Goal: Transaction & Acquisition: Book appointment/travel/reservation

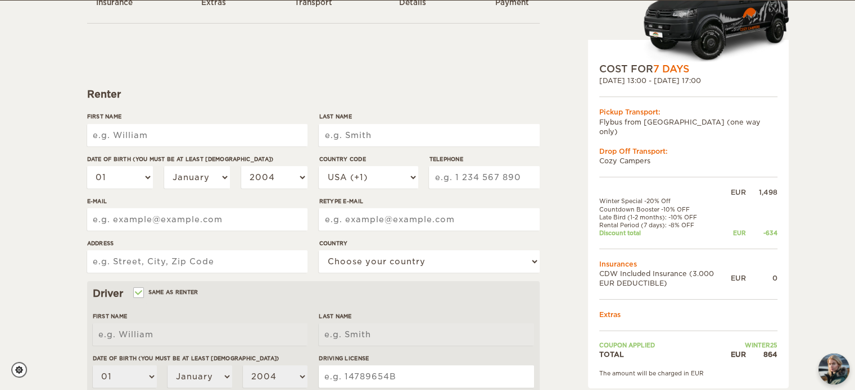
scroll to position [88, 0]
click at [211, 146] on input "First Name" at bounding box center [197, 135] width 220 height 22
type input "Jackson"
type input "Bleasby"
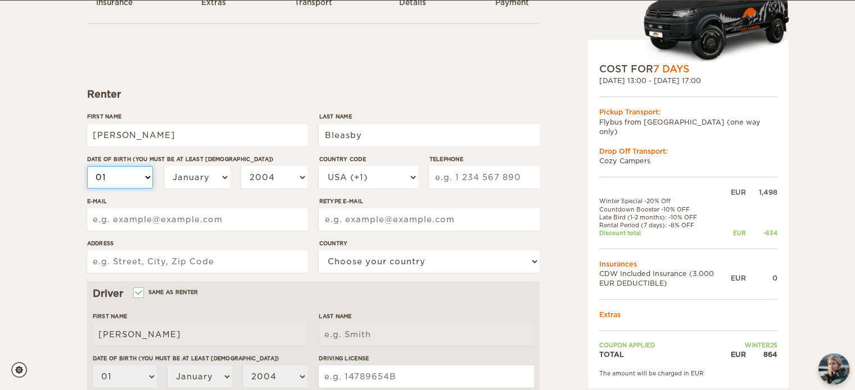
type input "Bleasby"
click at [140, 178] on select "01 02 03 04 05 06 07 08 09 10 11 12 13 14 15 16 17 18 19 20 21 22 23 24 25 26 2…" at bounding box center [120, 177] width 66 height 22
select select "22"
click at [87, 166] on select "01 02 03 04 05 06 07 08 09 10 11 12 13 14 15 16 17 18 19 20 21 22 23 24 25 26 2…" at bounding box center [120, 177] width 66 height 22
select select "22"
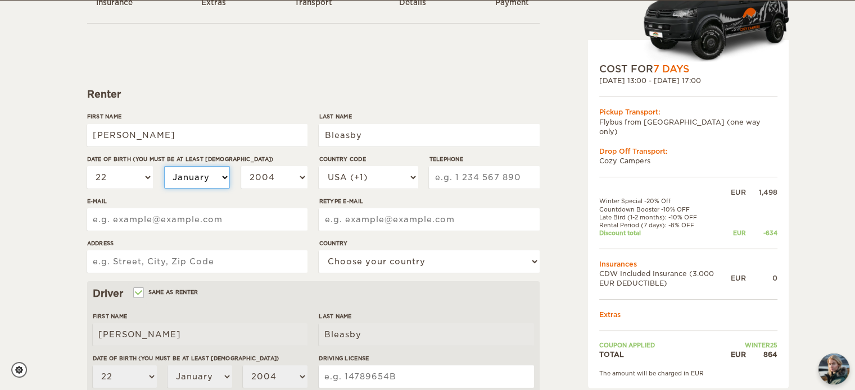
click at [181, 169] on select "January February March April May June July August September October November De…" at bounding box center [197, 177] width 66 height 22
select select "12"
click at [164, 166] on select "January February March April May June July August September October November De…" at bounding box center [197, 177] width 66 height 22
select select "12"
click at [276, 179] on select "2004 2003 2002 2001 2000 1999 1998 1997 1996 1995 1994 1993 1992 1991 1990 1989…" at bounding box center [274, 177] width 66 height 22
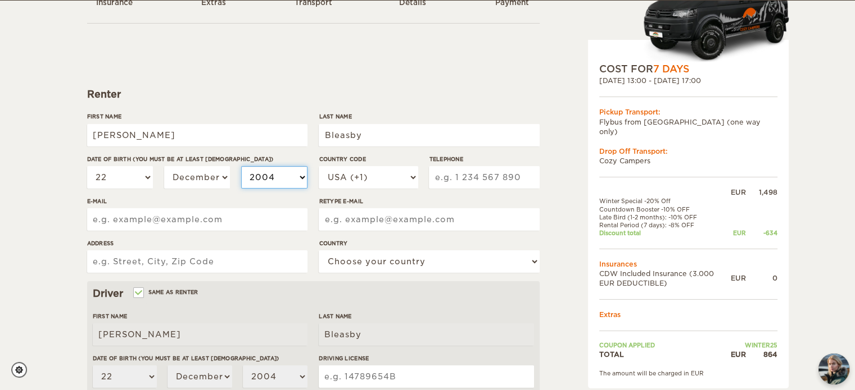
select select "1995"
click at [241, 166] on select "2004 2003 2002 2001 2000 1999 1998 1997 1996 1995 1994 1993 1992 1991 1990 1989…" at bounding box center [274, 177] width 66 height 22
select select "1995"
click at [396, 184] on select "USA (+1) UK (+44) Germany (+49) Algeria (+213) Andorra (+376) Angola (+244) Ang…" at bounding box center [368, 177] width 99 height 22
select select "44"
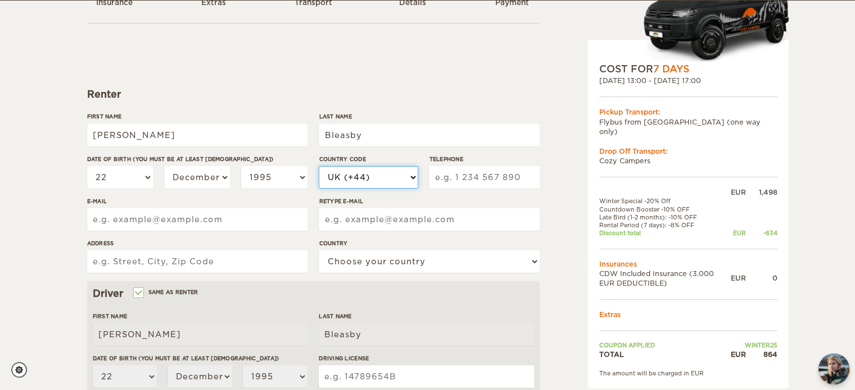
click at [319, 166] on select "USA (+1) UK (+44) Germany (+49) Algeria (+213) Andorra (+376) Angola (+244) Ang…" at bounding box center [368, 177] width 99 height 22
click at [465, 173] on input "Telephone" at bounding box center [484, 177] width 110 height 22
type input "7770722112"
click at [196, 213] on input "E-mail" at bounding box center [197, 219] width 220 height 22
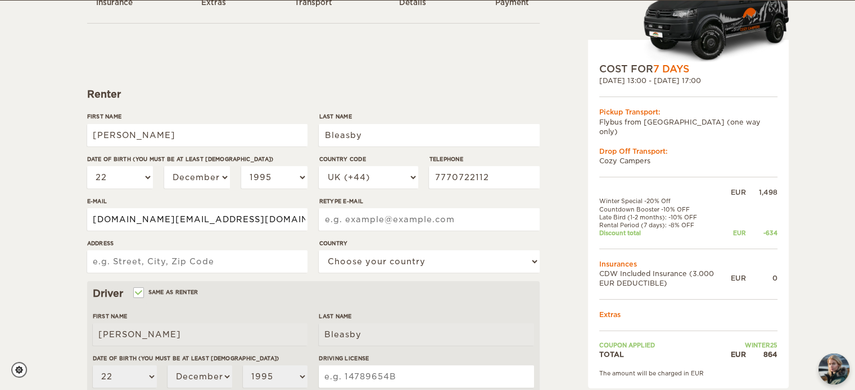
type input "jbleasby.uk@gmail.com"
click at [199, 259] on input "Address" at bounding box center [197, 262] width 220 height 22
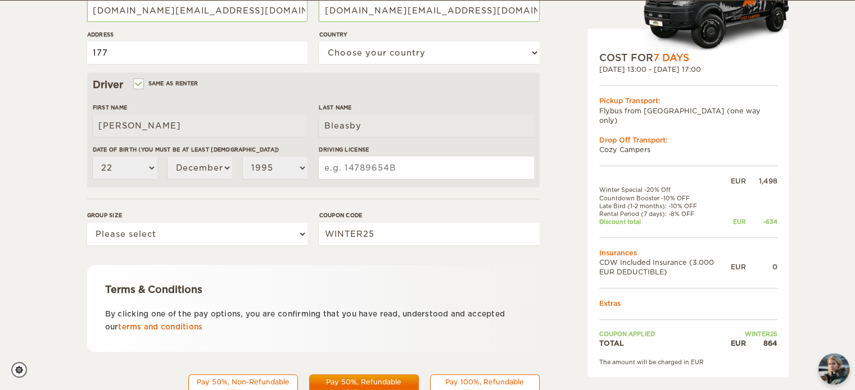
scroll to position [297, 0]
type input "177"
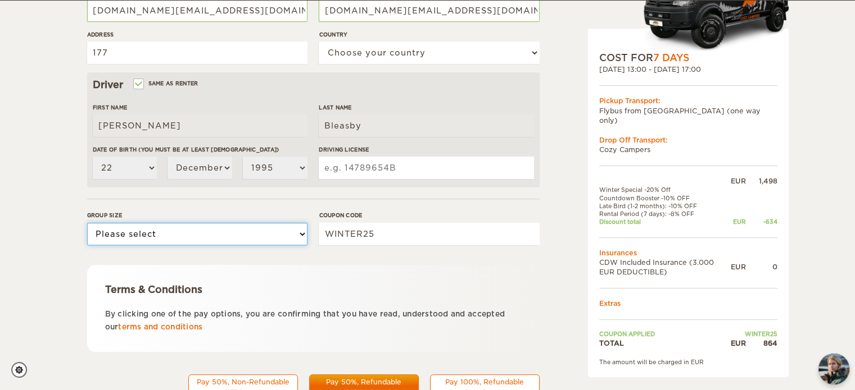
click at [225, 244] on select "Please select 1 2" at bounding box center [197, 234] width 220 height 22
select select "2"
click at [87, 223] on select "Please select 1 2" at bounding box center [197, 234] width 220 height 22
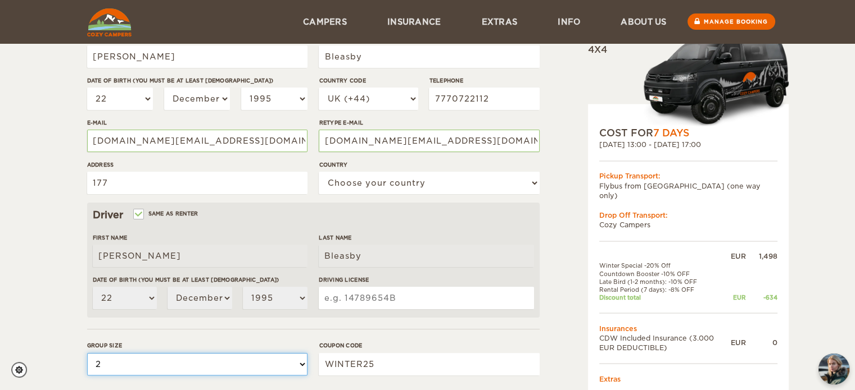
scroll to position [126, 0]
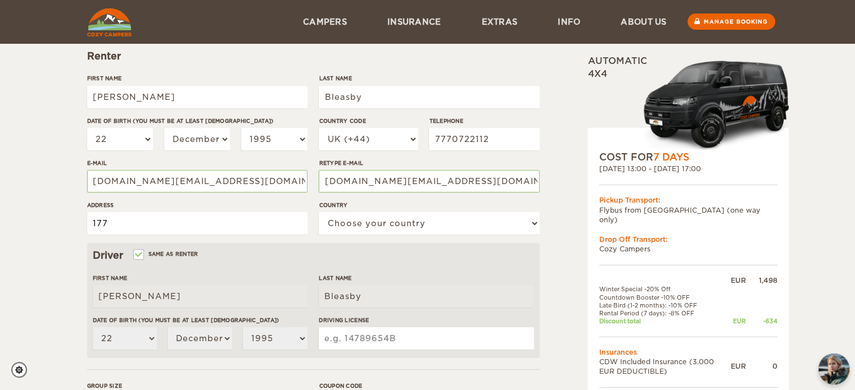
click at [150, 217] on input "177" at bounding box center [197, 223] width 220 height 22
type input "1"
type input "177 Wakehurst Drive, SW116BP"
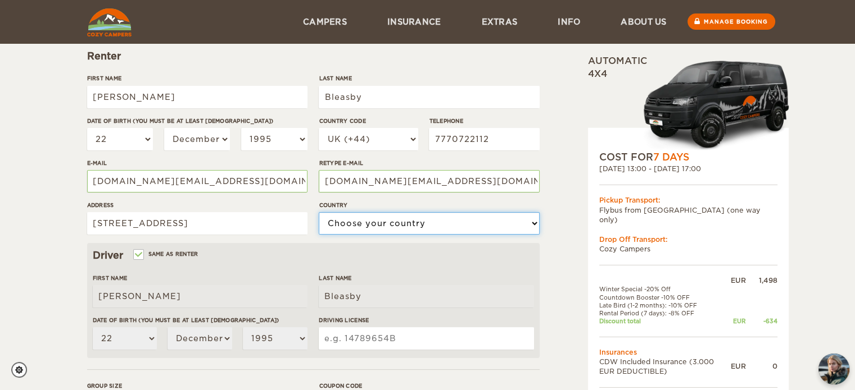
click at [405, 220] on select "Choose your country United States United Kingdom Germany Afghanistan Albania Al…" at bounding box center [429, 223] width 220 height 22
select select "221"
click at [319, 212] on select "Choose your country United States United Kingdom Germany Afghanistan Albania Al…" at bounding box center [429, 223] width 220 height 22
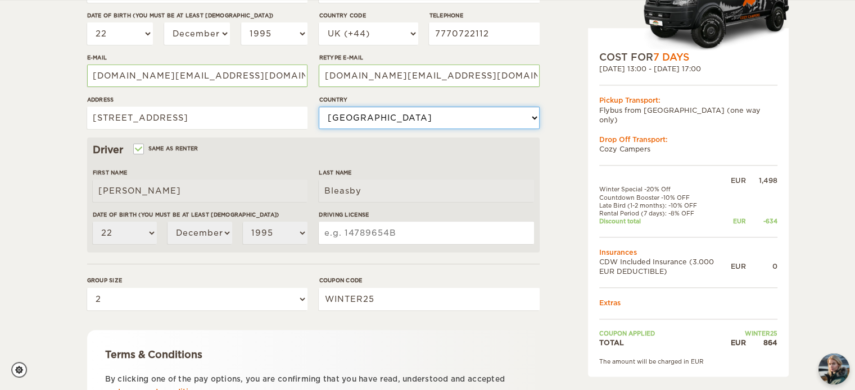
scroll to position [235, 0]
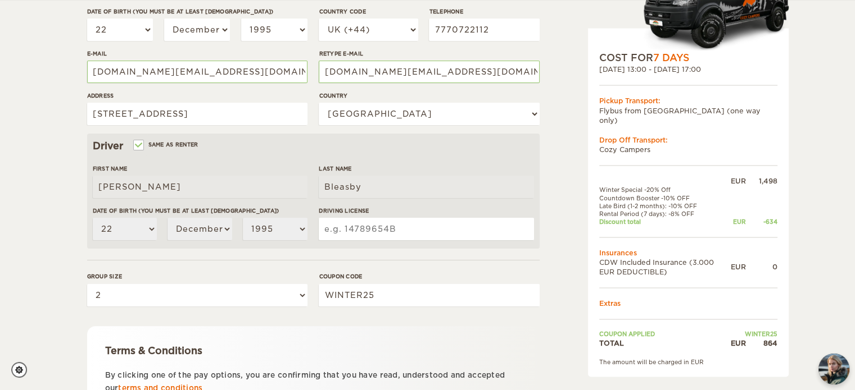
click at [361, 222] on input "Driving License" at bounding box center [426, 229] width 215 height 22
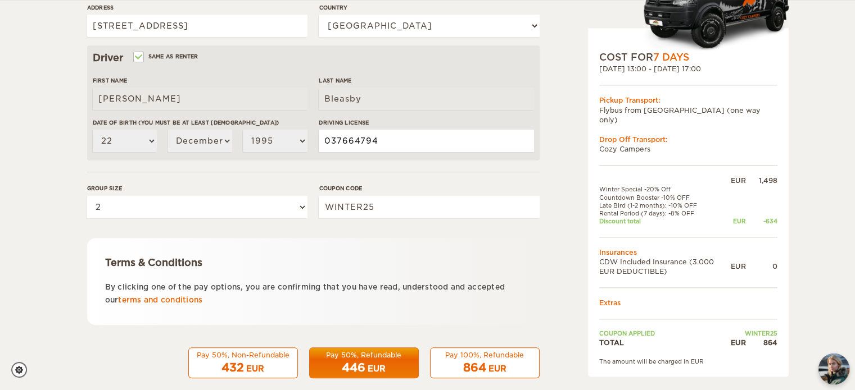
scroll to position [339, 0]
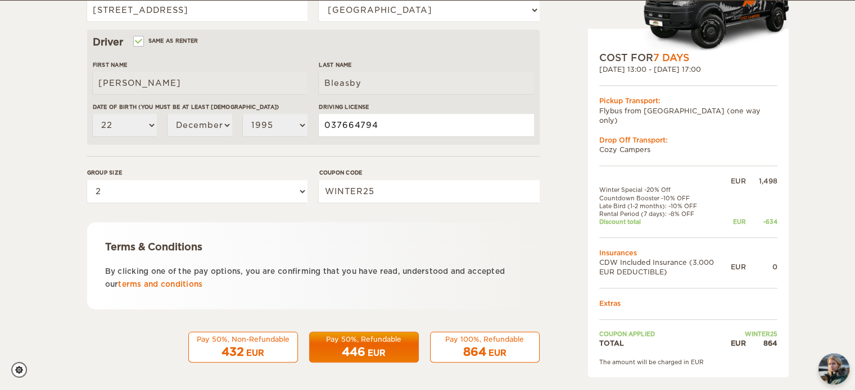
type input "037664794"
click at [489, 341] on div "Pay 100%, Refundable" at bounding box center [484, 340] width 95 height 10
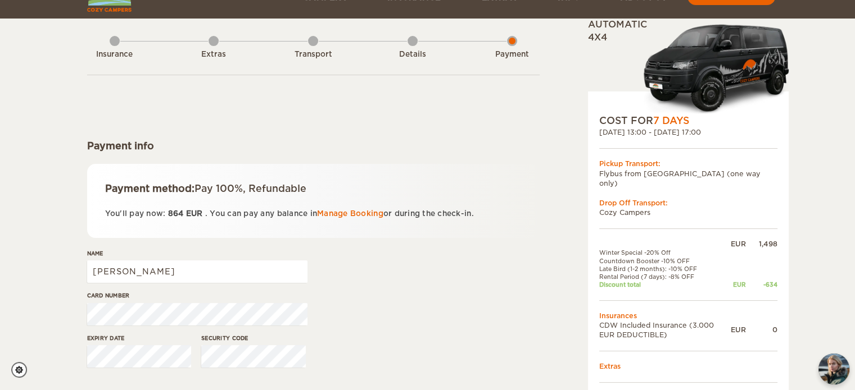
scroll to position [101, 0]
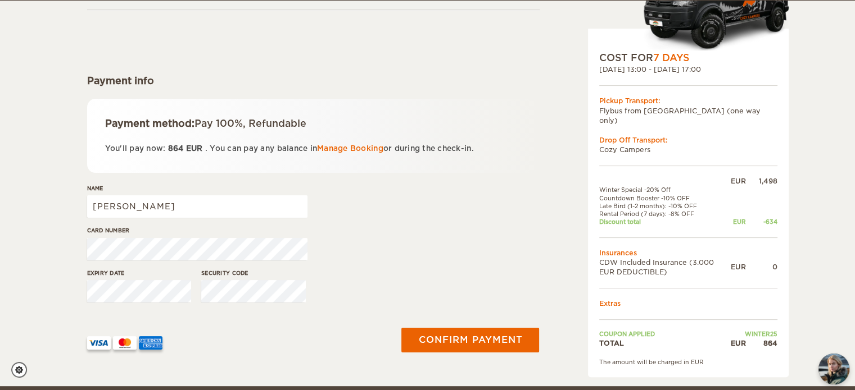
click at [371, 168] on div "Payment method: Pay 100%, Refundable You'll pay now: 864 EUR . You can pay any …" at bounding box center [313, 136] width 452 height 74
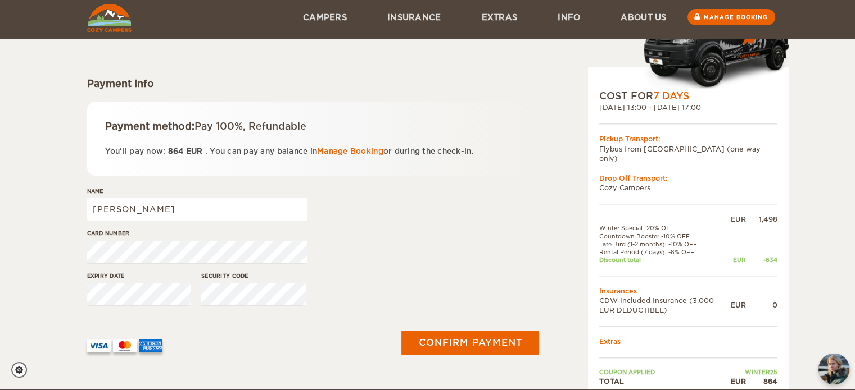
scroll to position [96, 0]
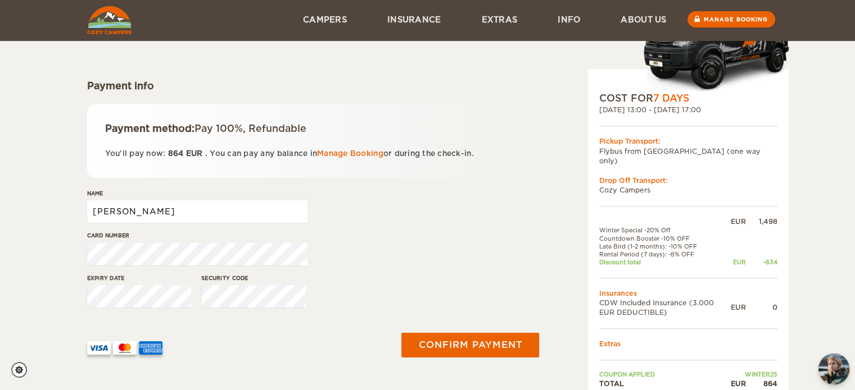
click at [166, 206] on input "Jackson" at bounding box center [197, 212] width 220 height 22
type input "Jackson Bleasby"
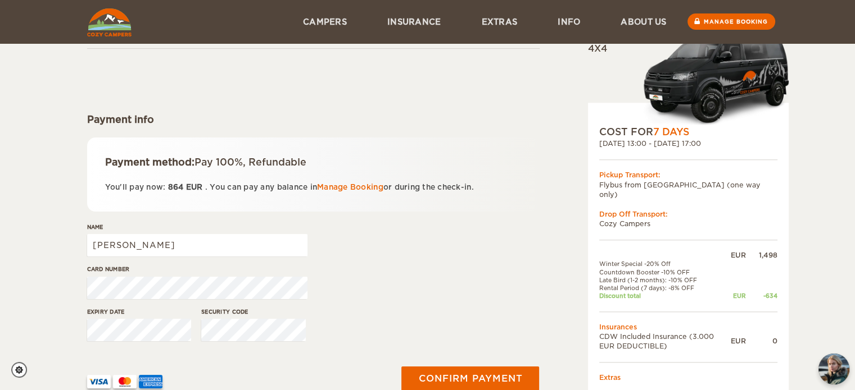
scroll to position [60, 0]
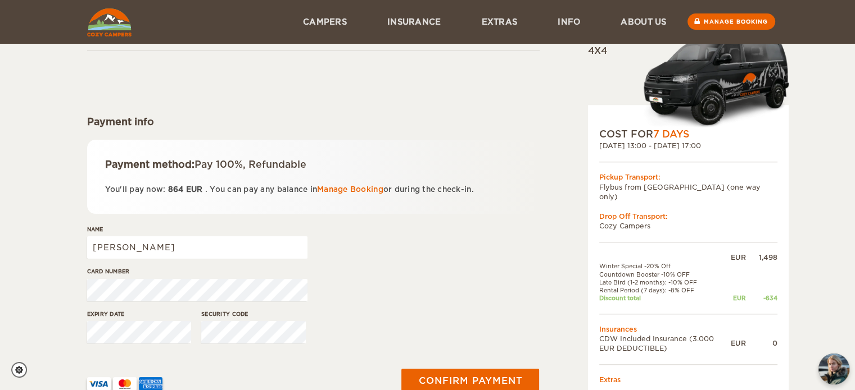
click at [198, 333] on div "Expiry date Security code" at bounding box center [313, 331] width 452 height 42
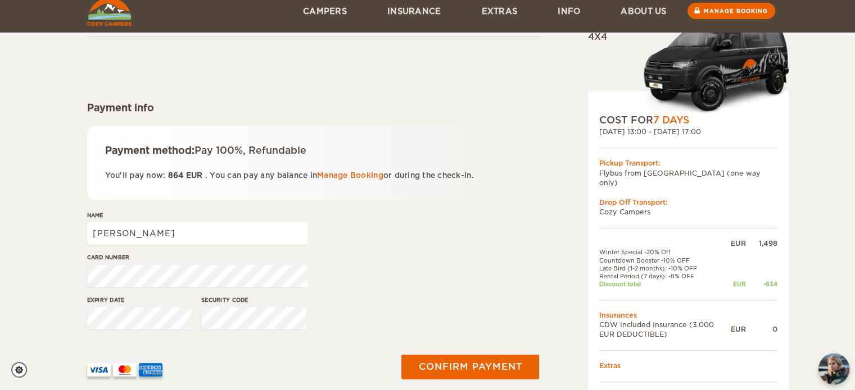
scroll to position [84, 0]
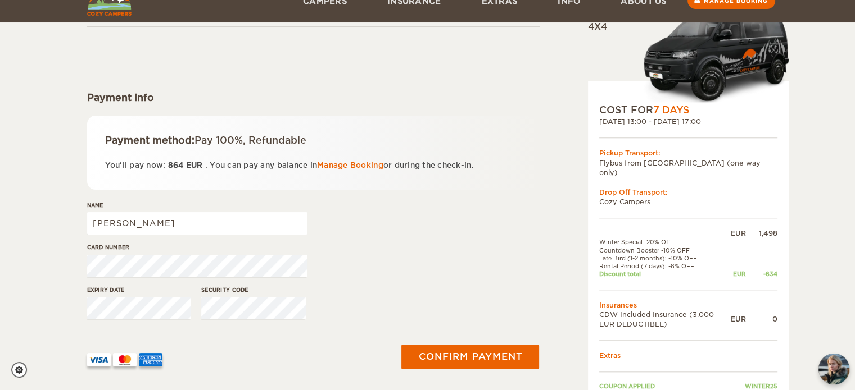
click at [427, 237] on div "Name Jackson Bleasby" at bounding box center [313, 222] width 452 height 42
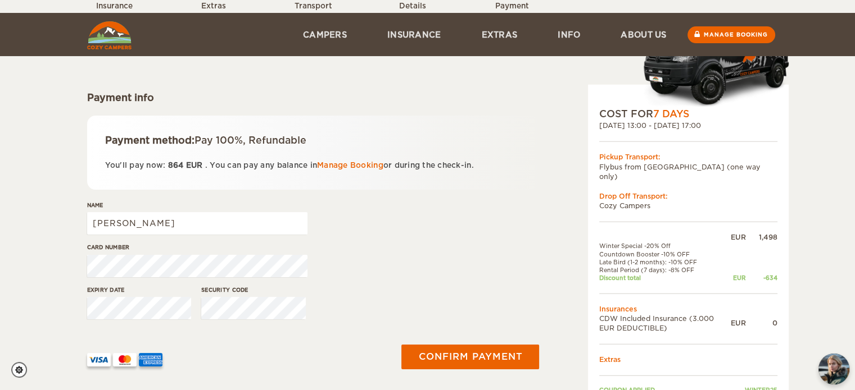
scroll to position [187, 0]
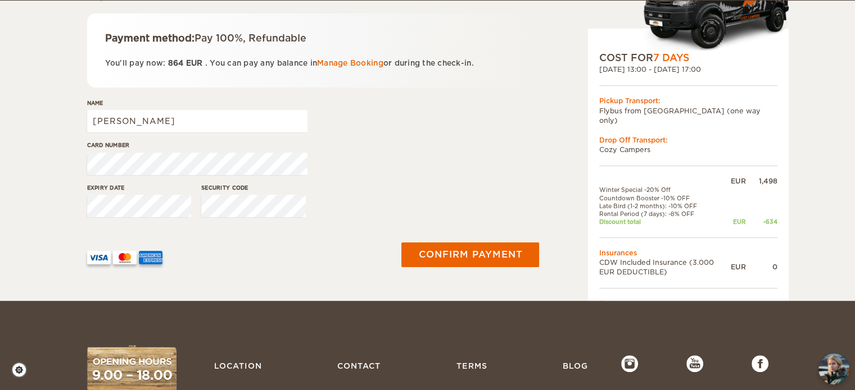
drag, startPoint x: 490, startPoint y: 389, endPoint x: 467, endPoint y: 152, distance: 238.8
click at [467, 152] on div "Card number" at bounding box center [313, 162] width 452 height 42
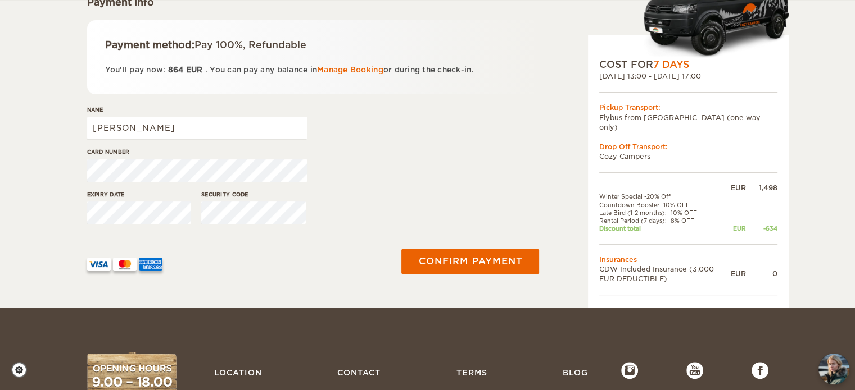
scroll to position [173, 0]
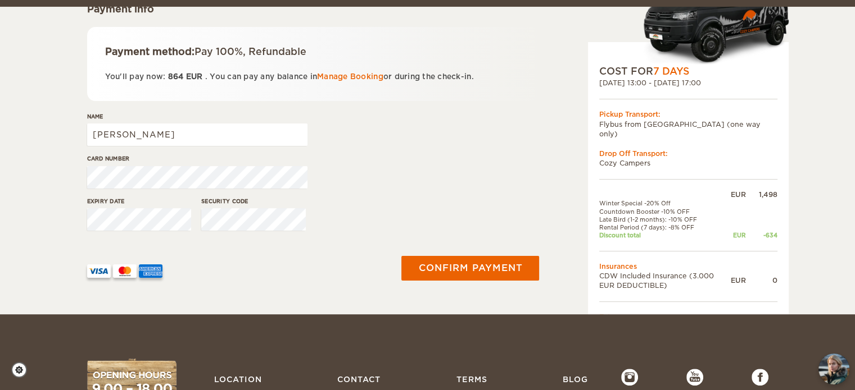
drag, startPoint x: 600, startPoint y: 219, endPoint x: 591, endPoint y: 219, distance: 9.6
click at [591, 219] on div "COST FOR 7 Days 17. Nov 2025 13:00 - 23. Nov 2025 17:00 Pickup Transport: Flybu…" at bounding box center [688, 216] width 201 height 349
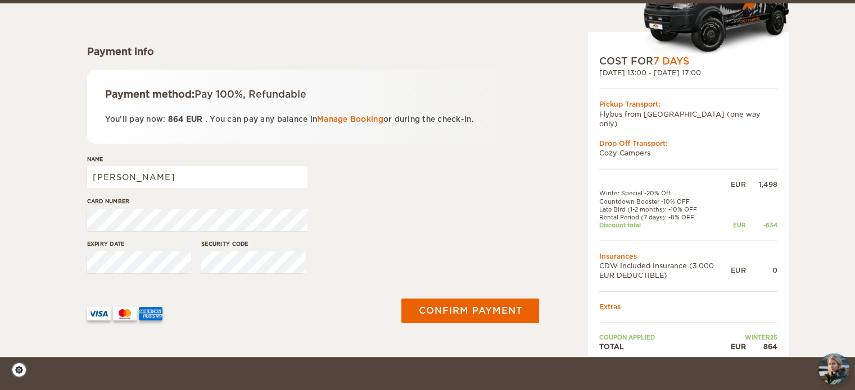
scroll to position [134, 0]
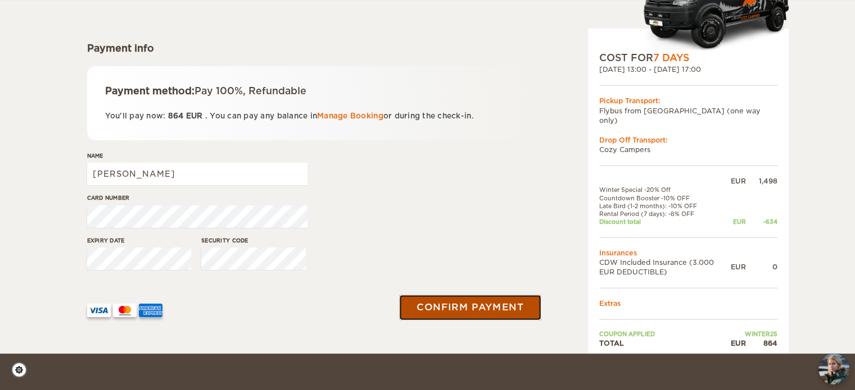
click at [458, 305] on button "Confirm payment" at bounding box center [470, 307] width 142 height 25
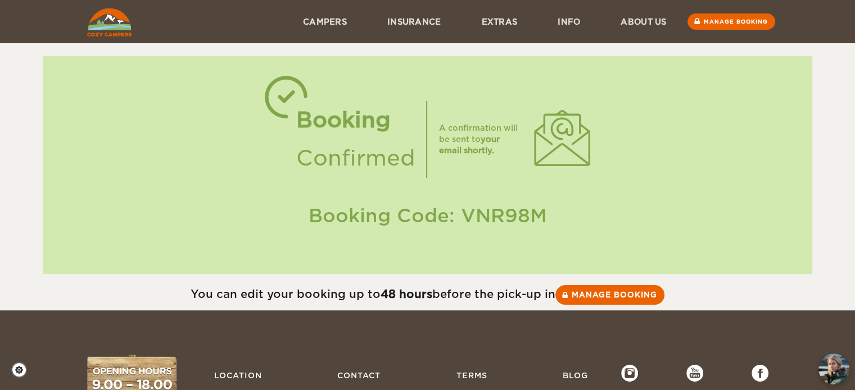
drag, startPoint x: 545, startPoint y: 215, endPoint x: 410, endPoint y: 206, distance: 135.7
drag, startPoint x: 410, startPoint y: 206, endPoint x: 316, endPoint y: 206, distance: 93.8
drag, startPoint x: 316, startPoint y: 206, endPoint x: 308, endPoint y: 207, distance: 7.4
click at [304, 211] on div "Booking Code: VNR98M" at bounding box center [427, 216] width 747 height 26
drag, startPoint x: 308, startPoint y: 213, endPoint x: 555, endPoint y: 228, distance: 247.1
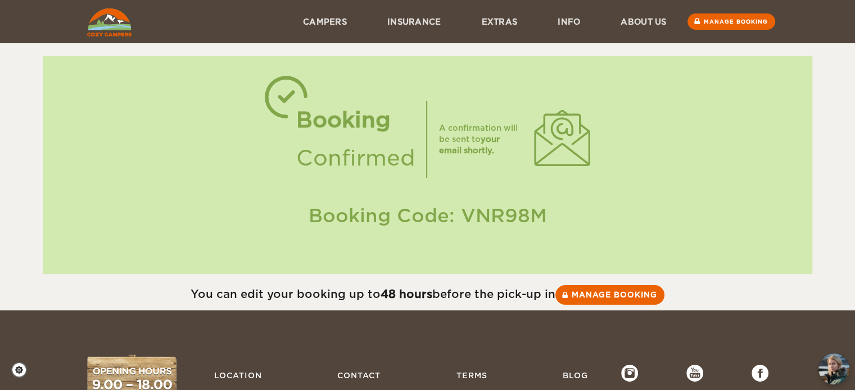
click at [555, 228] on div "Booking Code: VNR98M" at bounding box center [427, 216] width 747 height 26
copy div "Booking Code: VNR98M"
